Goal: Download file/media

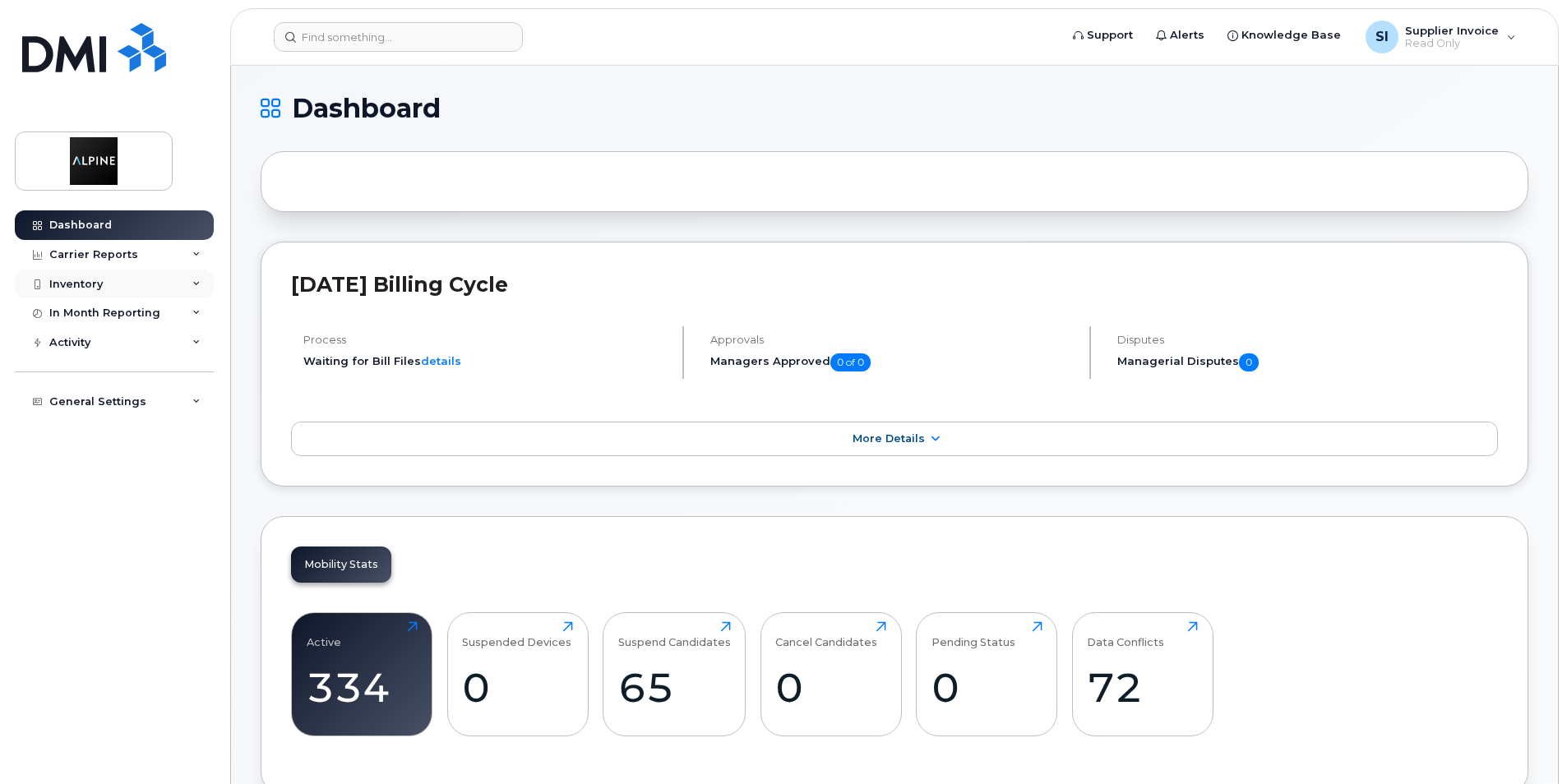
click at [196, 279] on div "Inventory" at bounding box center [113, 284] width 199 height 30
click at [194, 398] on div "Activity" at bounding box center [113, 405] width 199 height 30
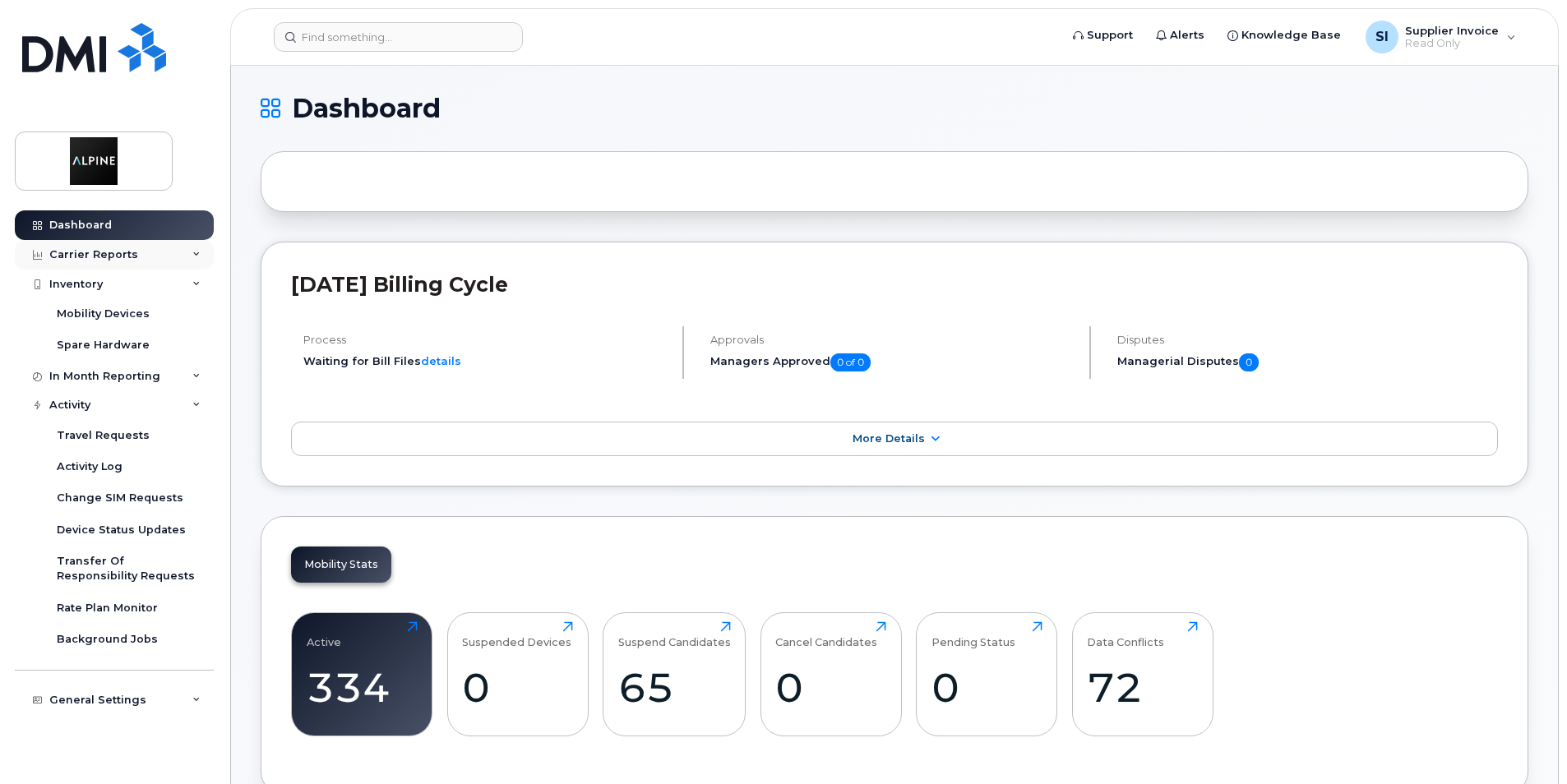
click at [194, 255] on icon at bounding box center [197, 255] width 9 height 9
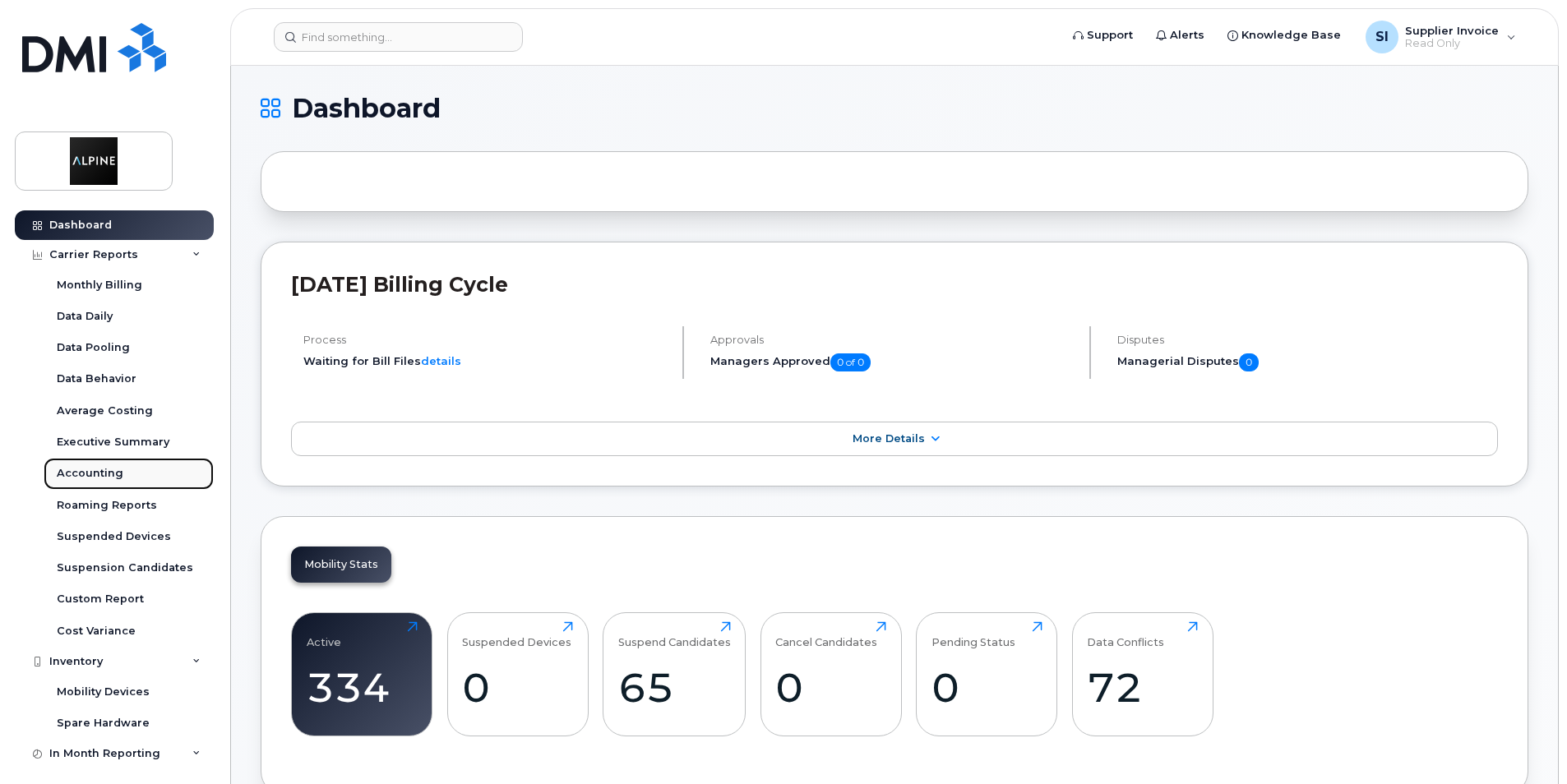
click at [79, 469] on div "Accounting" at bounding box center [90, 473] width 66 height 14
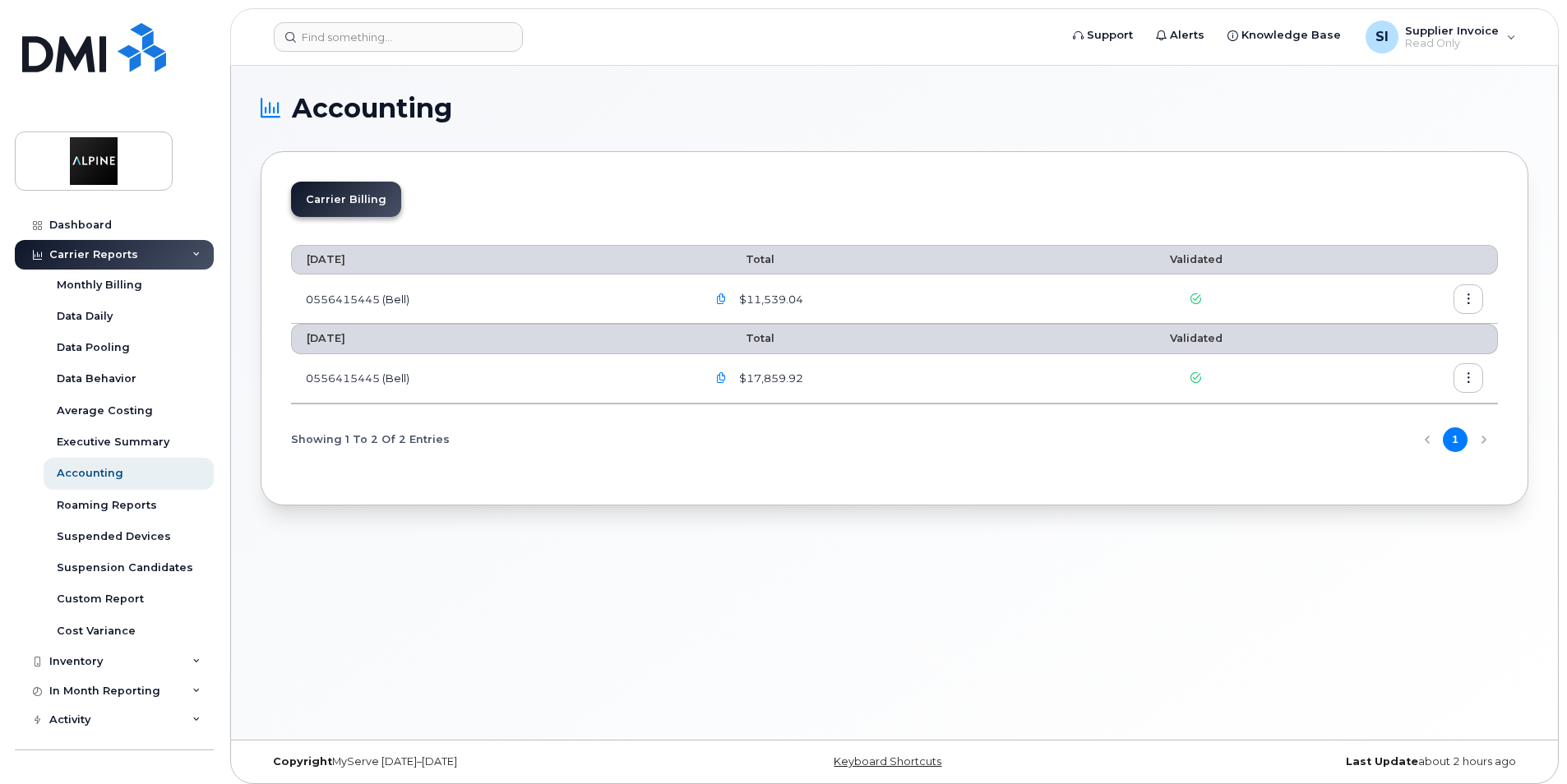
click at [1471, 298] on icon "button" at bounding box center [1469, 299] width 11 height 11
click at [1414, 364] on span "Download" at bounding box center [1393, 366] width 64 height 14
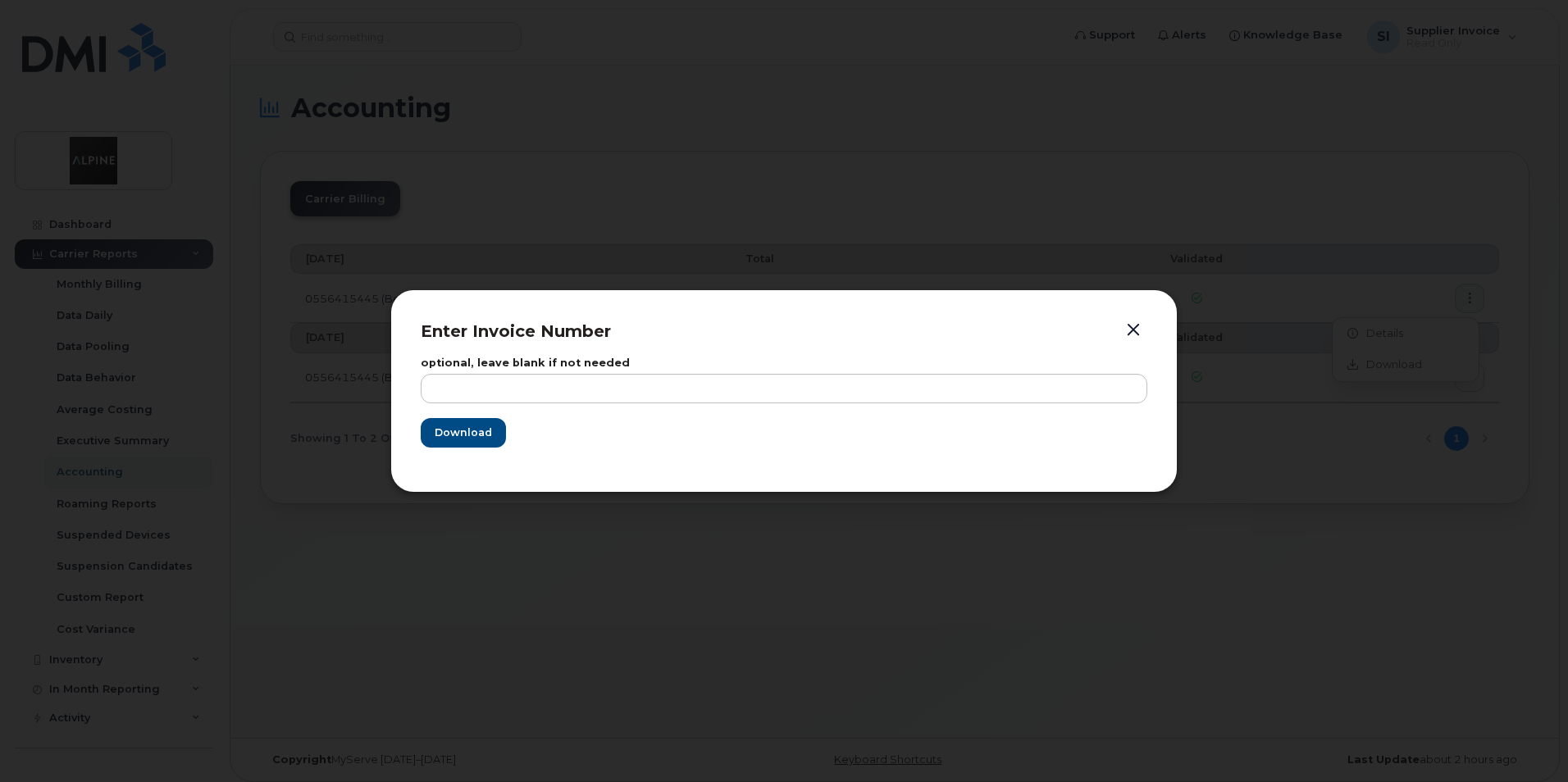
click at [1137, 332] on button "button" at bounding box center [1133, 330] width 25 height 23
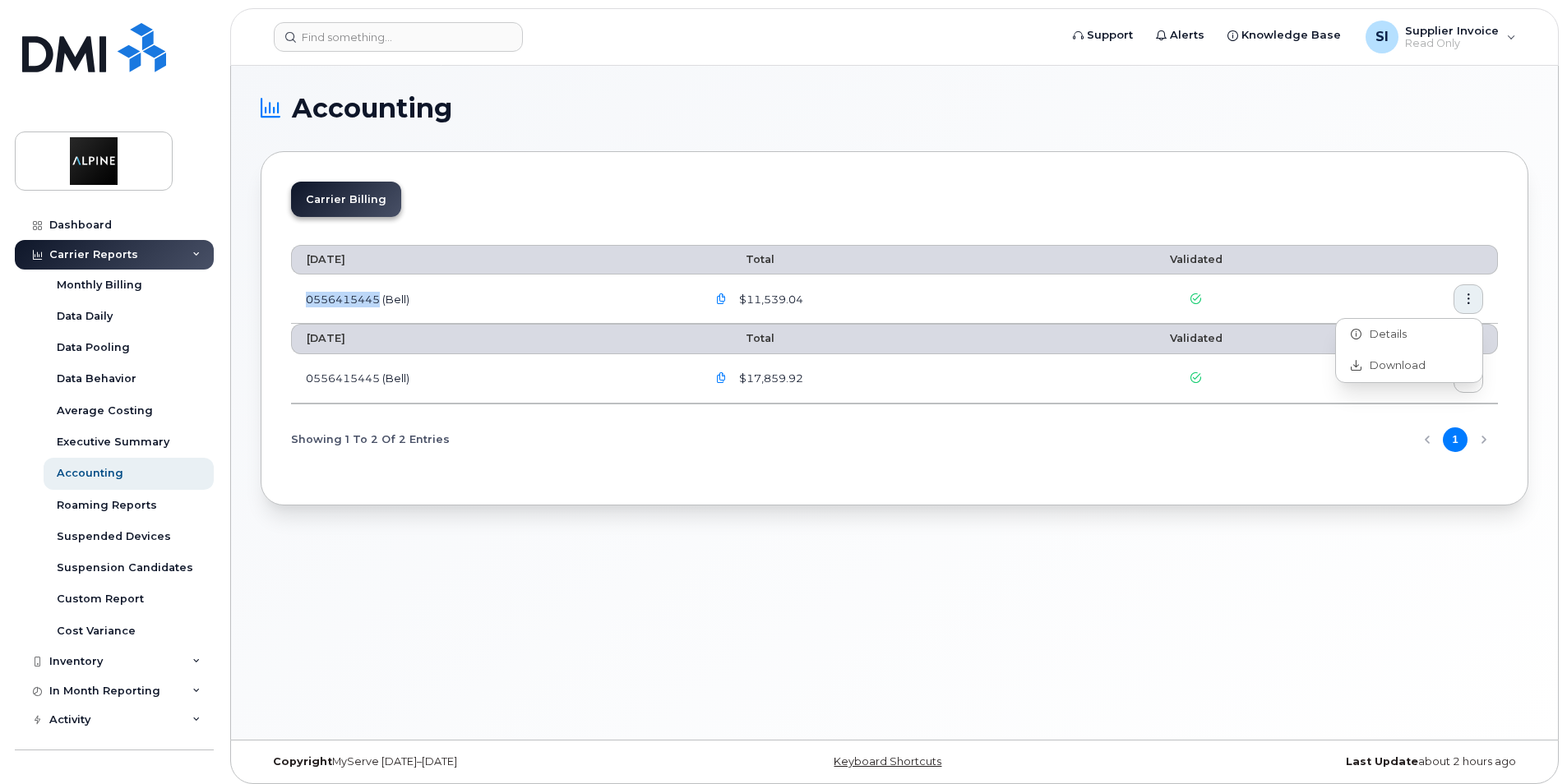
copy td "0556415445"
drag, startPoint x: 307, startPoint y: 297, endPoint x: 381, endPoint y: 302, distance: 74.2
click at [381, 302] on td "0556415445 (Bell)" at bounding box center [491, 299] width 401 height 49
click at [1472, 298] on icon "button" at bounding box center [1469, 299] width 11 height 11
click at [1405, 366] on span "Download" at bounding box center [1393, 366] width 64 height 14
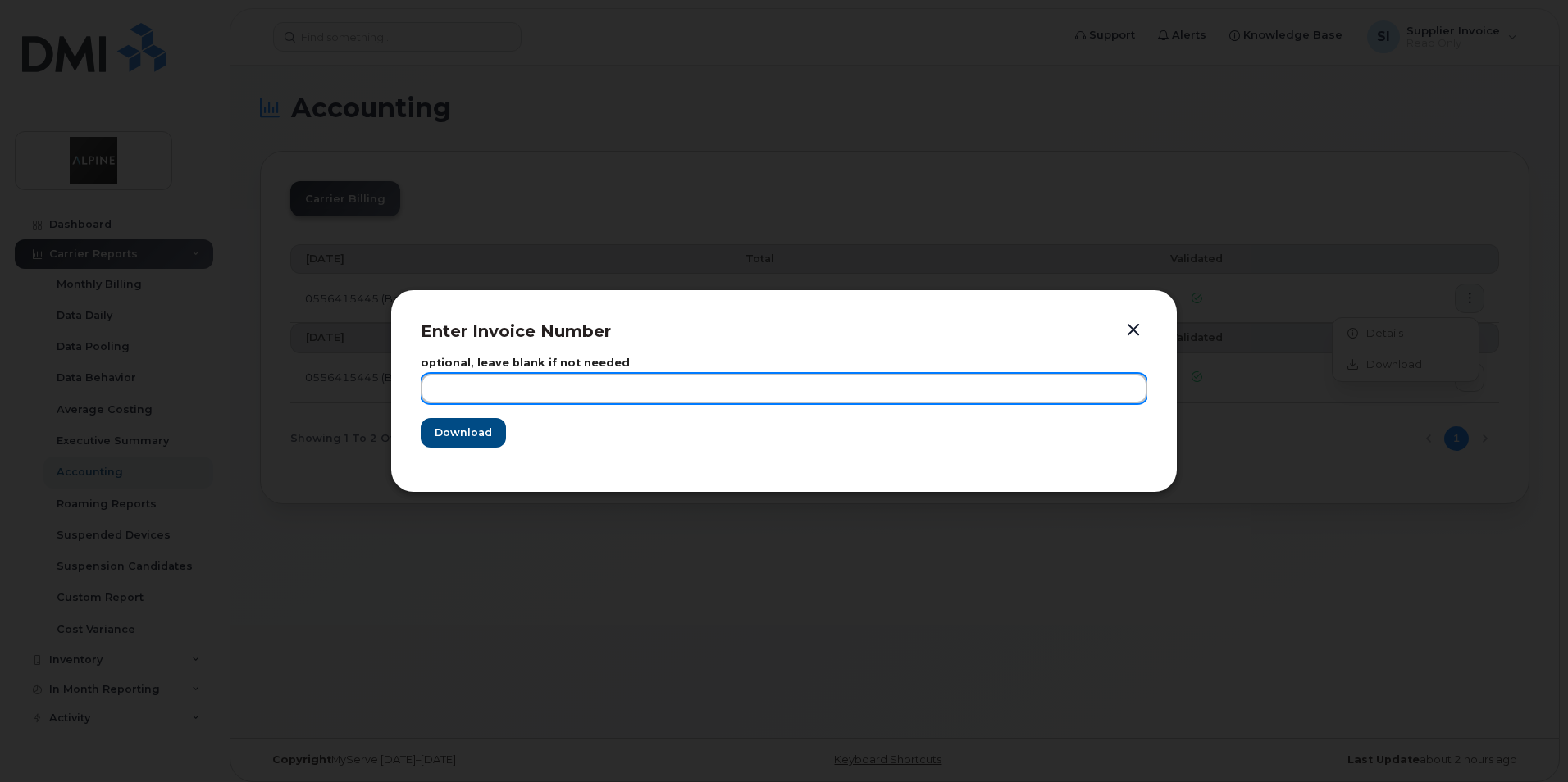
click at [434, 386] on input "text" at bounding box center [784, 388] width 727 height 30
paste input "0556415445"
type input "0556415445- [DATE]"
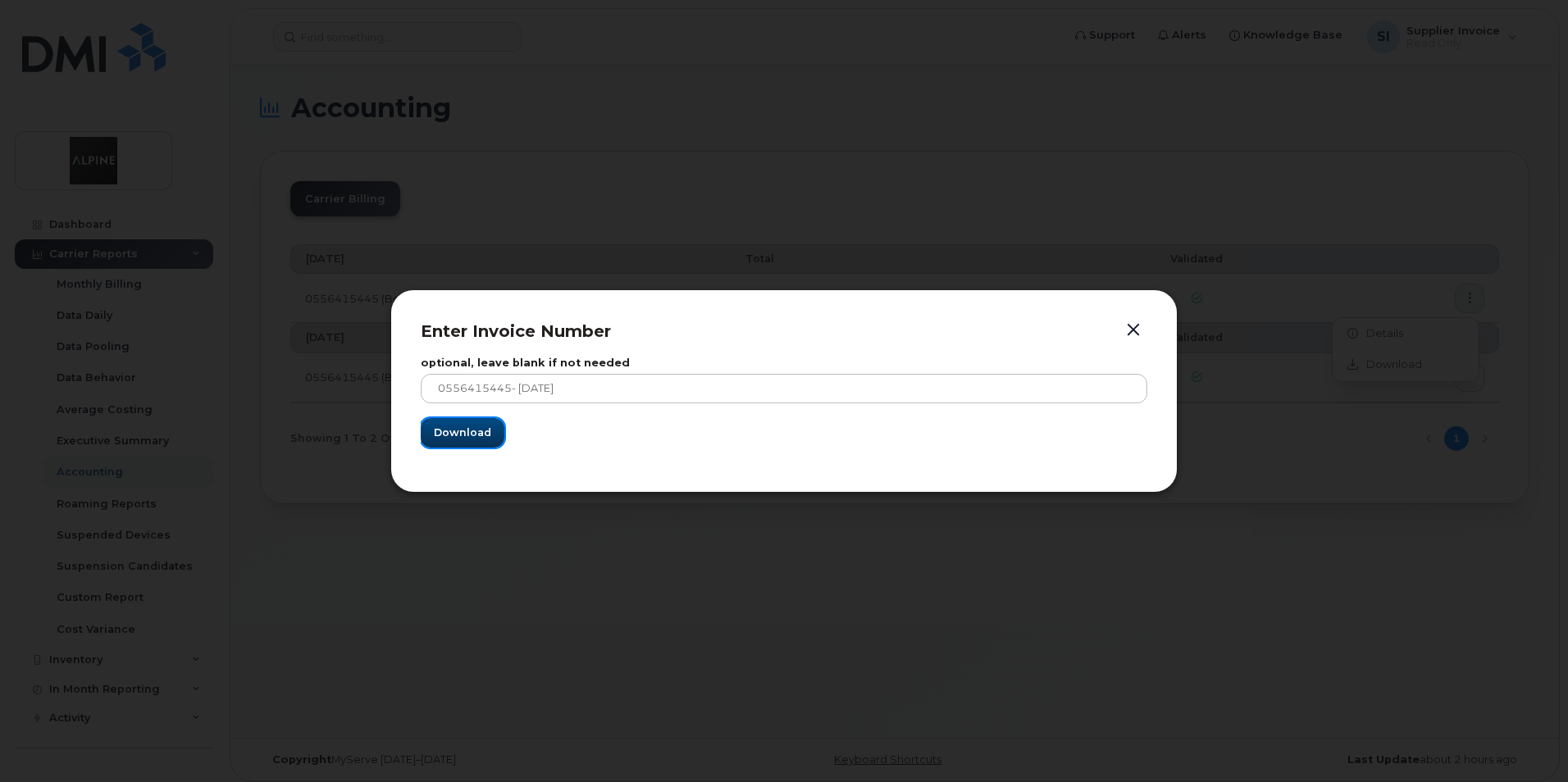
click at [462, 430] on span "Download" at bounding box center [463, 433] width 58 height 15
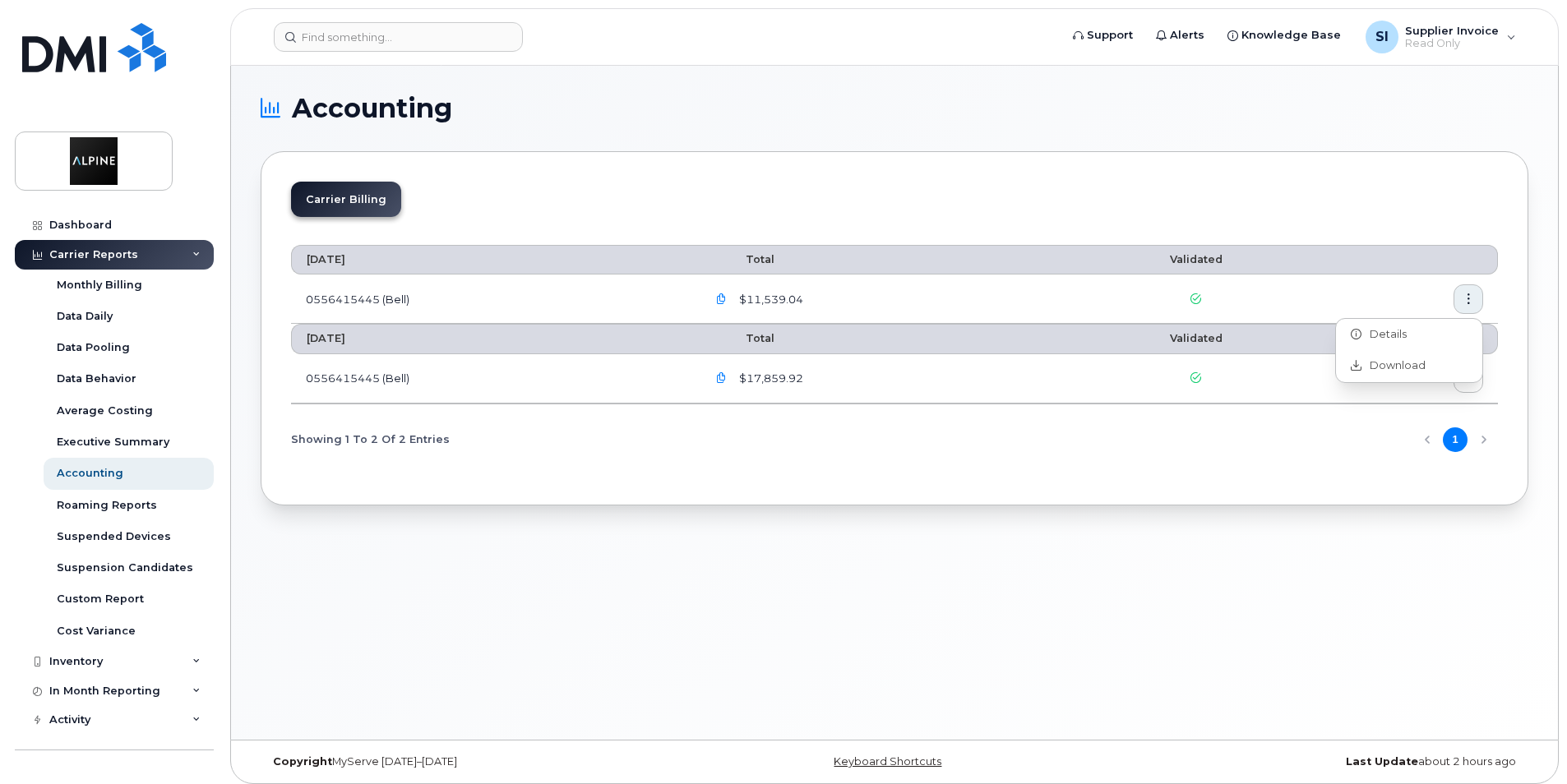
click at [1352, 444] on div "Showing 1 To 2 Of 2 Entries 1" at bounding box center [894, 440] width 1207 height 42
click at [1470, 376] on icon "button" at bounding box center [1469, 378] width 11 height 11
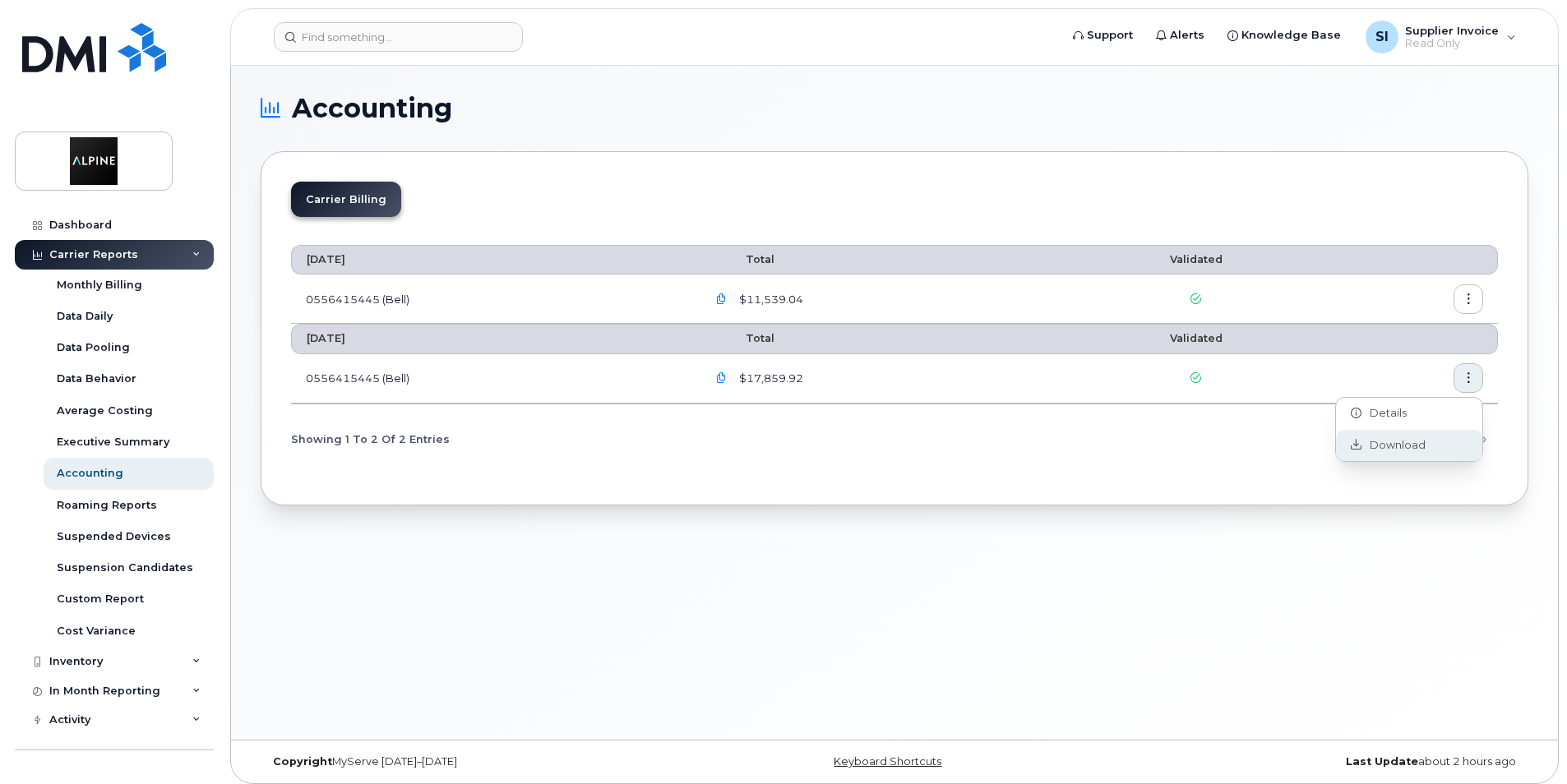
click at [1391, 440] on span "Download" at bounding box center [1393, 445] width 64 height 14
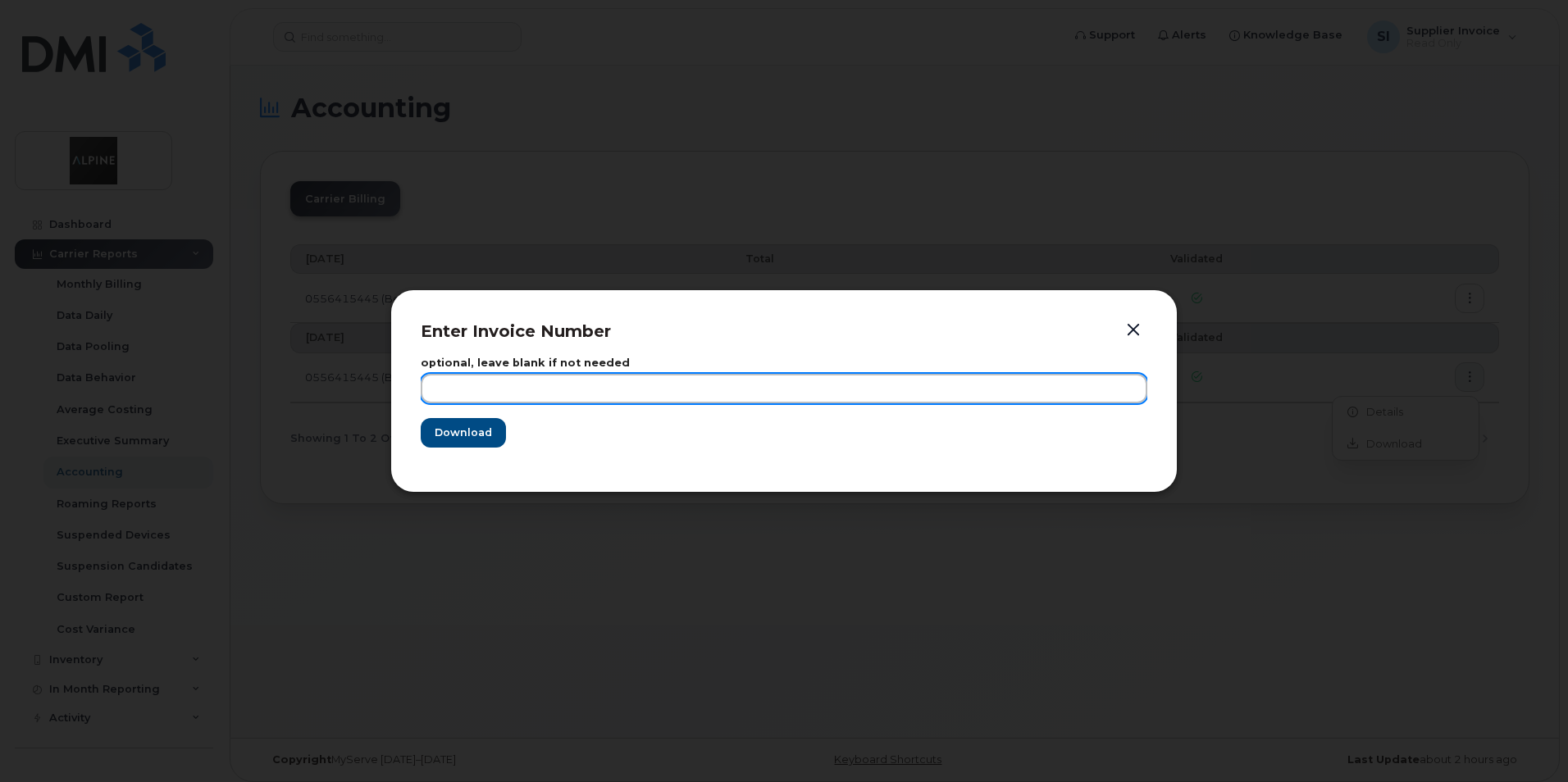
click at [452, 391] on input "text" at bounding box center [784, 388] width 727 height 30
type input "July Invoice"
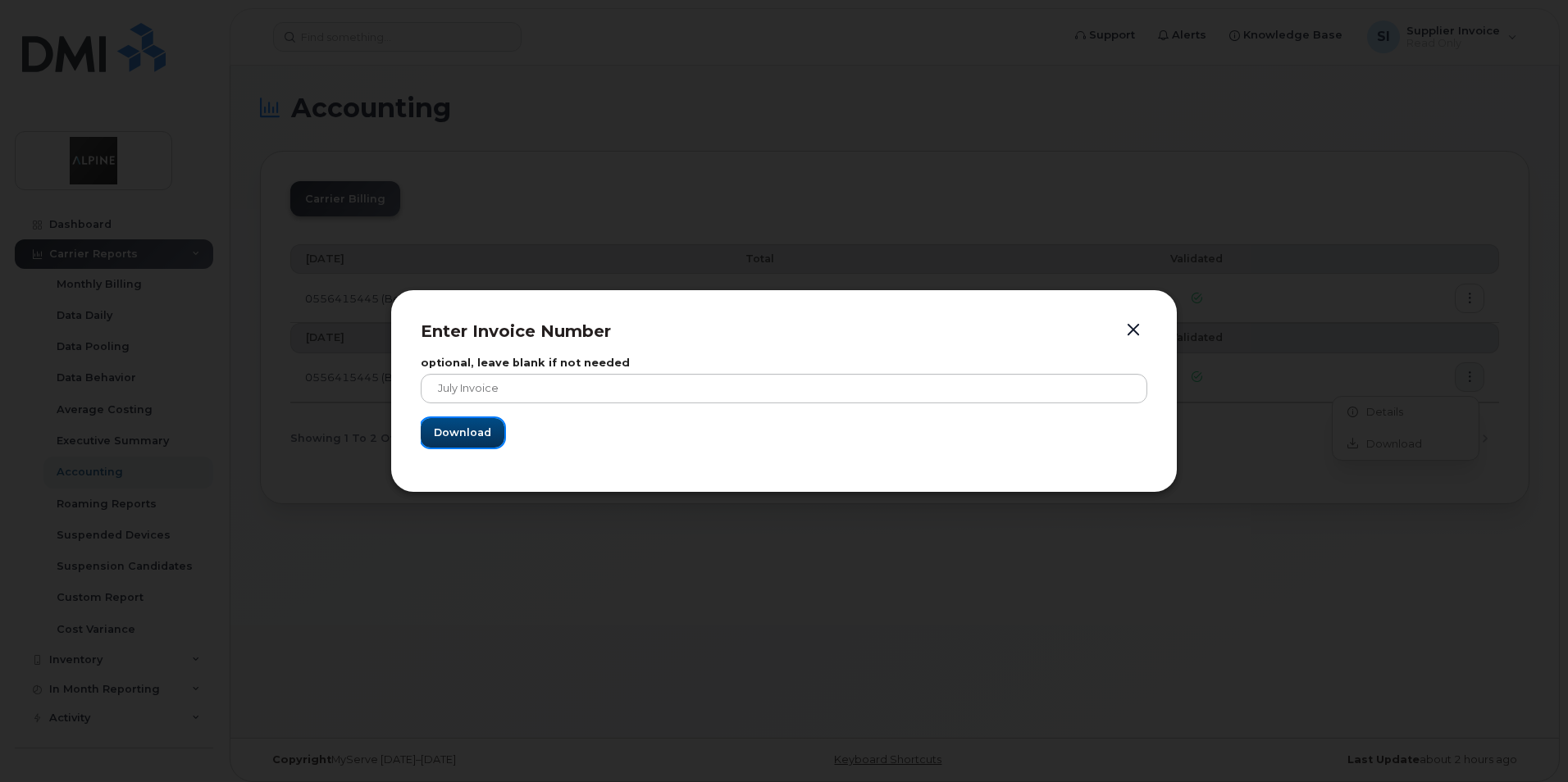
click at [460, 434] on span "Download" at bounding box center [463, 433] width 58 height 15
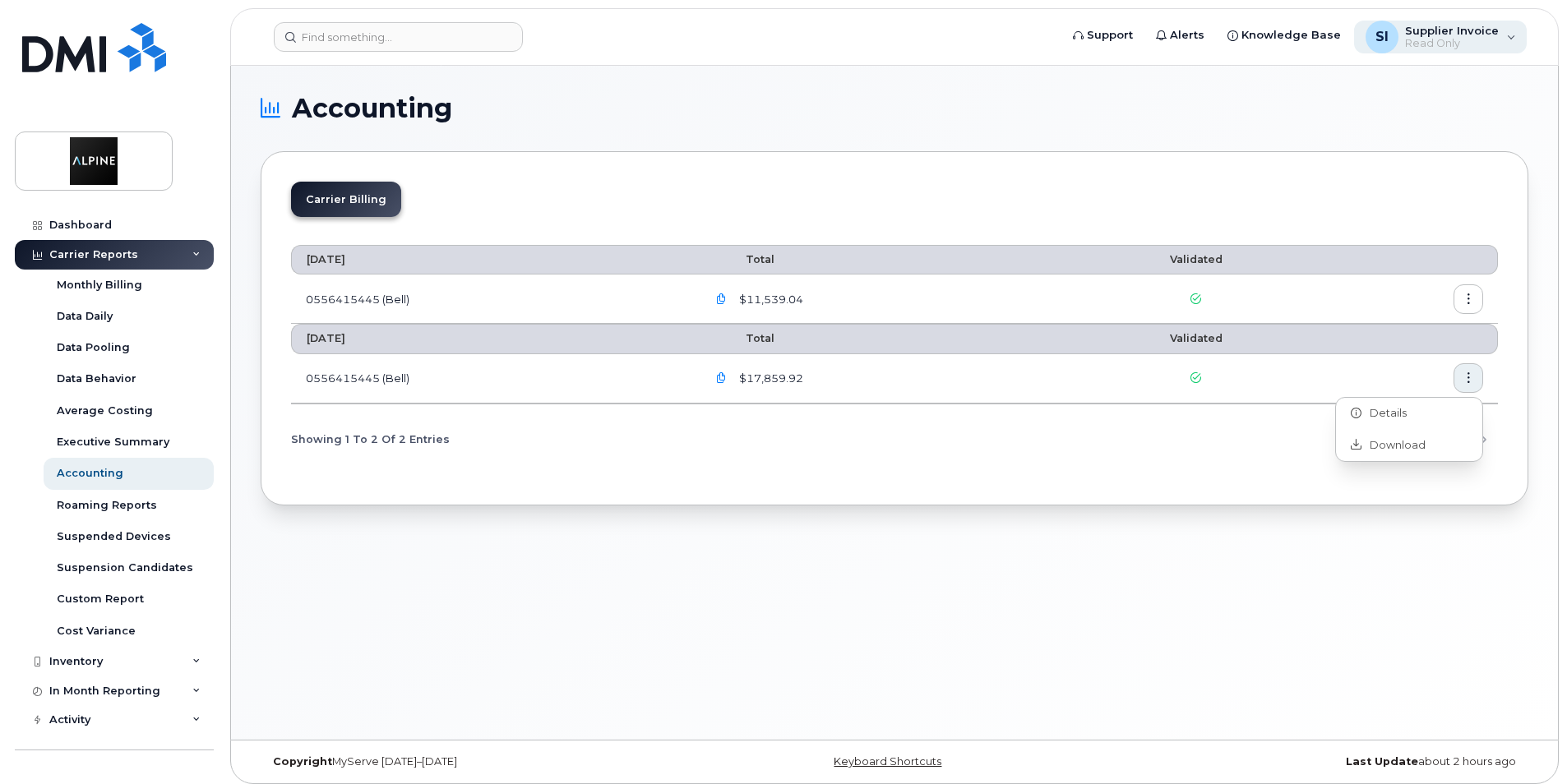
click at [1508, 34] on div "SI Supplier Invoice Read Only" at bounding box center [1442, 37] width 174 height 33
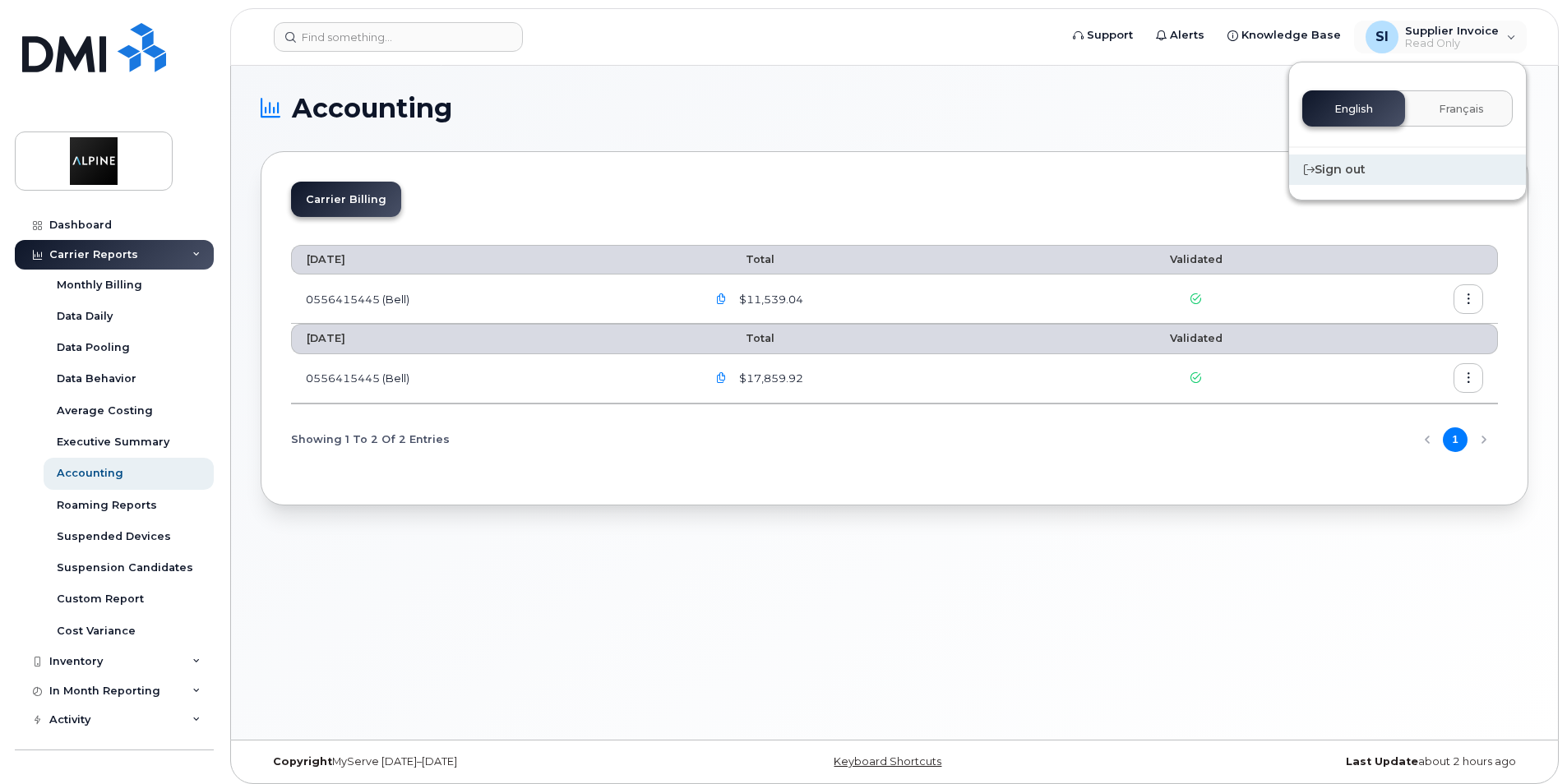
click at [1345, 169] on div "Sign out" at bounding box center [1408, 170] width 237 height 31
